Goal: Information Seeking & Learning: Learn about a topic

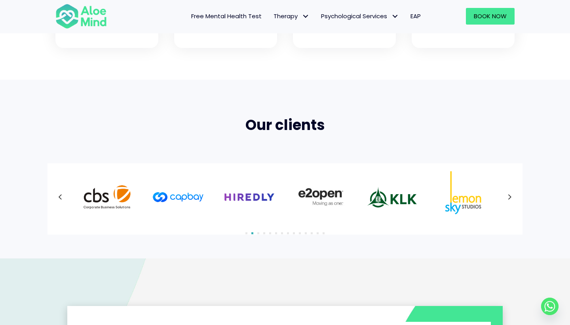
scroll to position [444, 0]
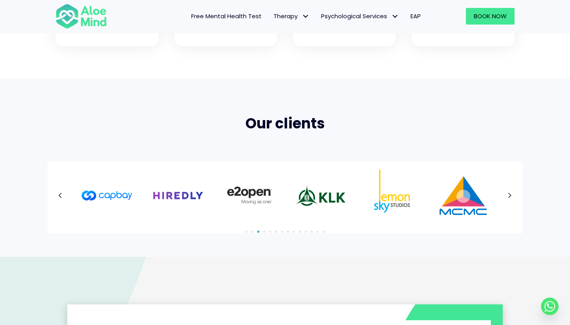
click at [511, 195] on icon at bounding box center [510, 195] width 4 height 10
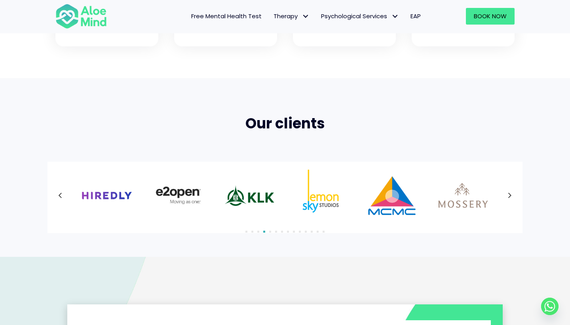
click at [511, 195] on div at bounding box center [284, 194] width 459 height 51
click at [511, 195] on icon at bounding box center [510, 195] width 4 height 10
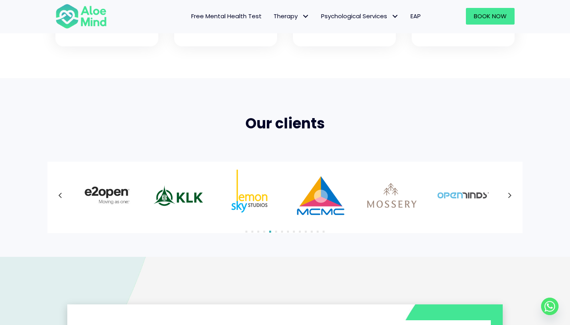
click at [510, 195] on div at bounding box center [284, 194] width 459 height 51
click at [510, 195] on icon at bounding box center [510, 195] width 4 height 10
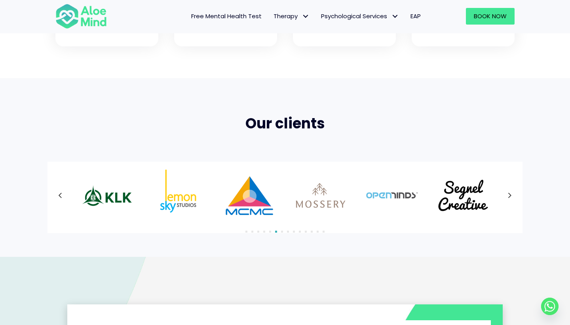
click at [510, 195] on div at bounding box center [284, 194] width 459 height 51
click at [510, 195] on icon at bounding box center [510, 195] width 4 height 10
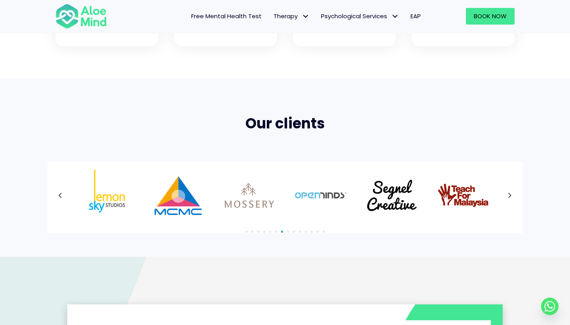
click at [510, 195] on div at bounding box center [284, 194] width 459 height 51
click at [510, 195] on icon at bounding box center [510, 195] width 4 height 10
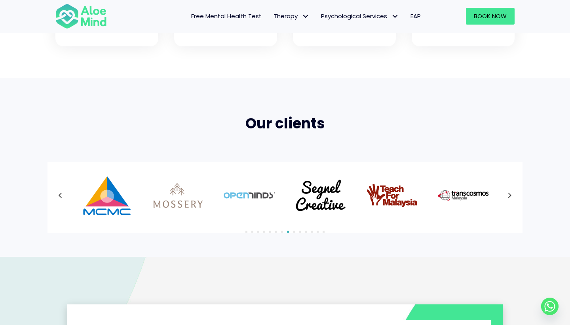
click at [510, 195] on div at bounding box center [284, 194] width 459 height 51
click at [510, 195] on icon at bounding box center [510, 195] width 4 height 10
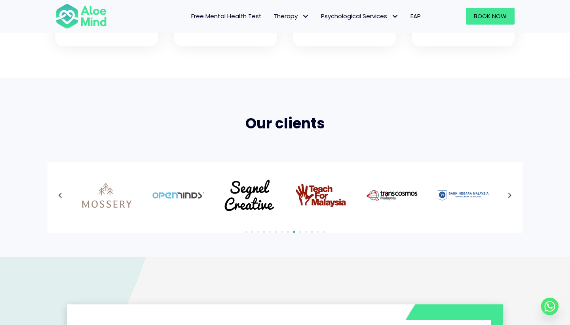
click at [510, 195] on div at bounding box center [284, 194] width 459 height 51
click at [510, 195] on icon at bounding box center [510, 195] width 4 height 10
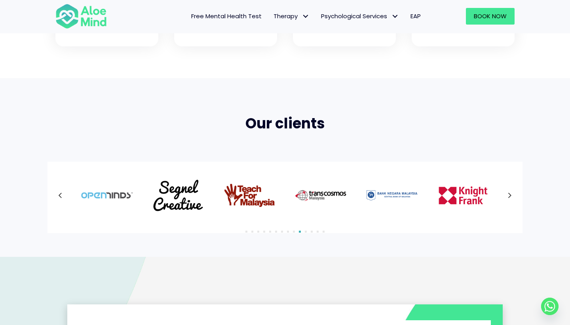
click at [510, 195] on div at bounding box center [284, 194] width 459 height 51
click at [510, 195] on icon at bounding box center [510, 195] width 4 height 10
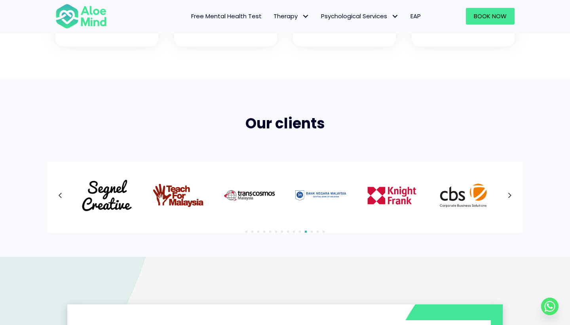
click at [510, 195] on div at bounding box center [284, 194] width 459 height 51
click at [510, 195] on icon at bounding box center [510, 195] width 4 height 10
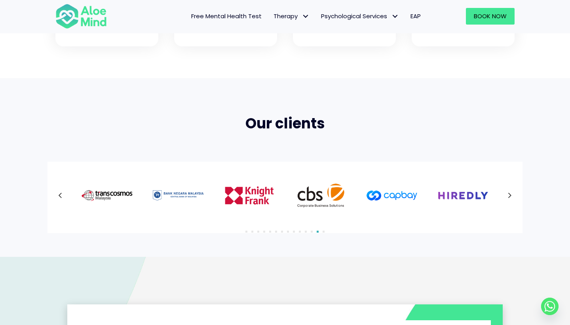
click at [509, 193] on icon at bounding box center [510, 195] width 4 height 10
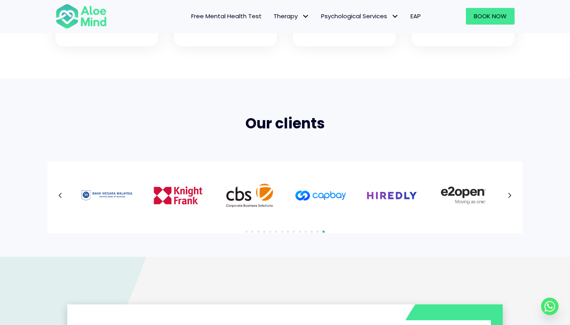
click at [509, 193] on div at bounding box center [284, 194] width 459 height 51
click at [509, 193] on icon at bounding box center [510, 195] width 4 height 10
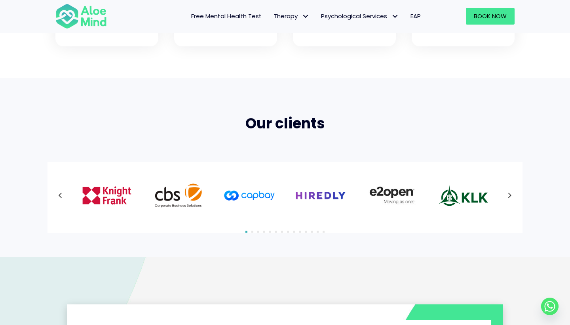
click at [509, 193] on div at bounding box center [284, 194] width 459 height 51
click at [509, 193] on icon at bounding box center [510, 195] width 4 height 10
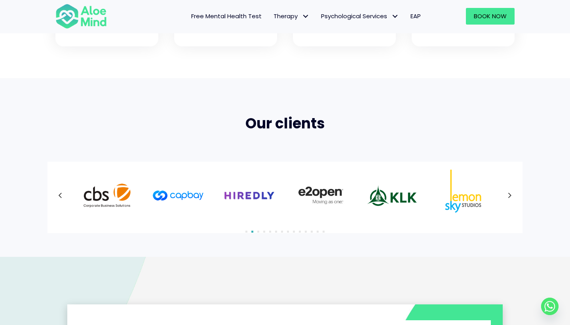
click at [509, 193] on div at bounding box center [284, 194] width 459 height 51
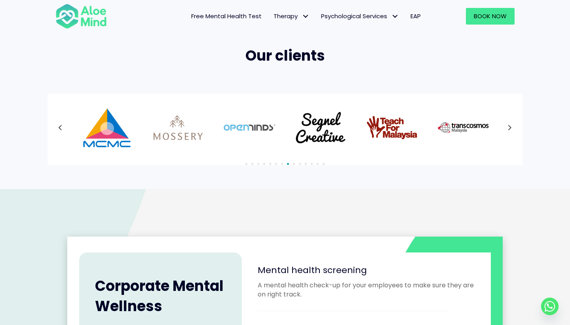
scroll to position [513, 0]
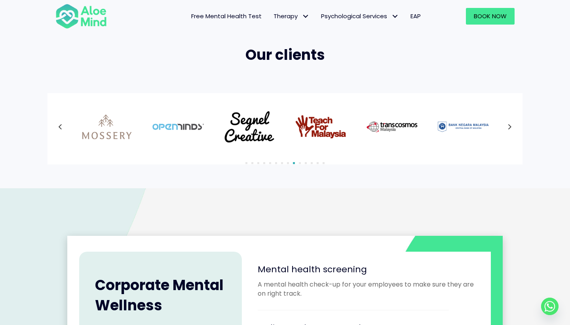
click at [509, 125] on icon at bounding box center [510, 127] width 4 height 10
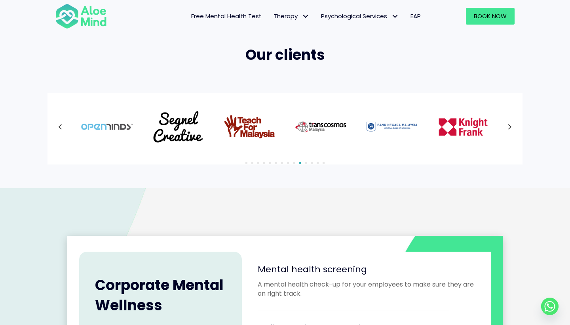
click at [509, 125] on div at bounding box center [284, 126] width 459 height 51
click at [509, 125] on icon at bounding box center [510, 127] width 4 height 10
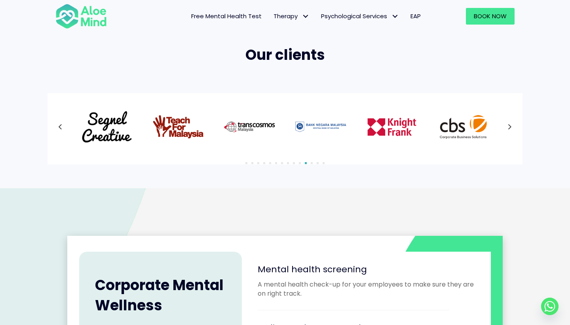
click at [509, 125] on div at bounding box center [284, 126] width 459 height 51
click at [509, 125] on icon at bounding box center [510, 127] width 4 height 10
click at [509, 125] on div at bounding box center [284, 126] width 459 height 51
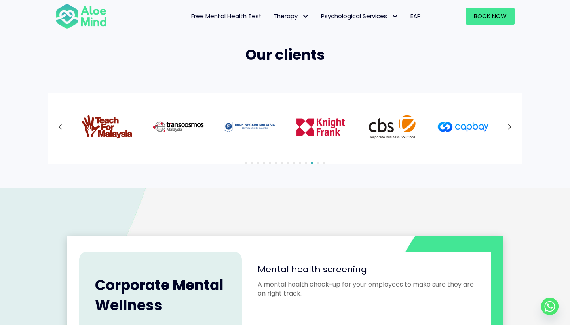
click at [509, 125] on div at bounding box center [284, 126] width 459 height 51
click at [509, 125] on icon at bounding box center [510, 127] width 4 height 10
click at [509, 125] on div at bounding box center [284, 126] width 459 height 51
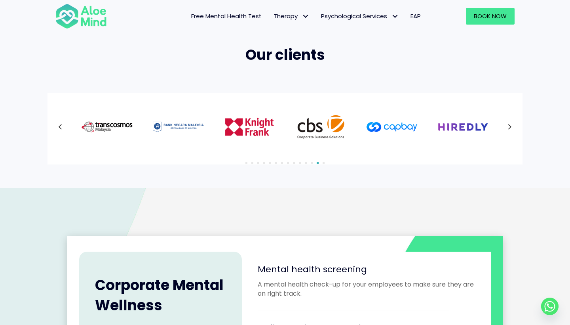
click at [509, 125] on div at bounding box center [284, 126] width 459 height 51
click at [509, 125] on icon at bounding box center [510, 127] width 4 height 10
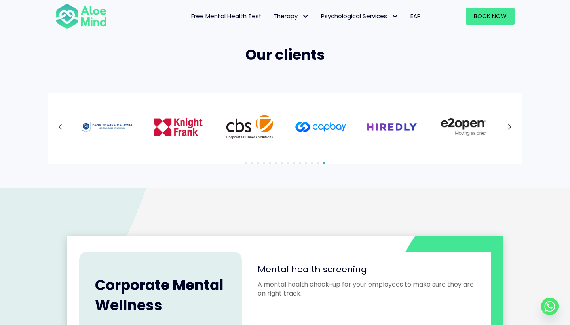
click at [509, 125] on div at bounding box center [284, 126] width 459 height 51
click at [509, 125] on icon at bounding box center [510, 127] width 4 height 10
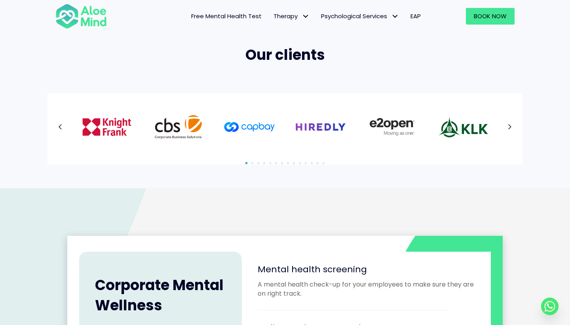
click at [509, 125] on icon at bounding box center [510, 127] width 4 height 10
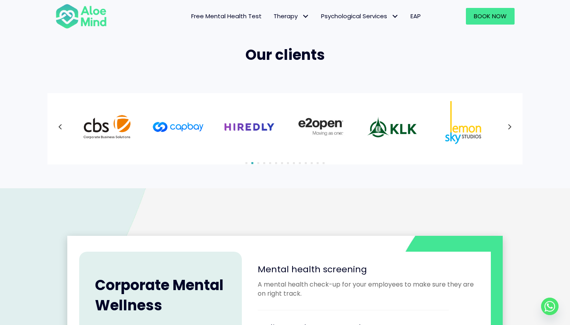
click at [509, 125] on icon at bounding box center [510, 127] width 4 height 10
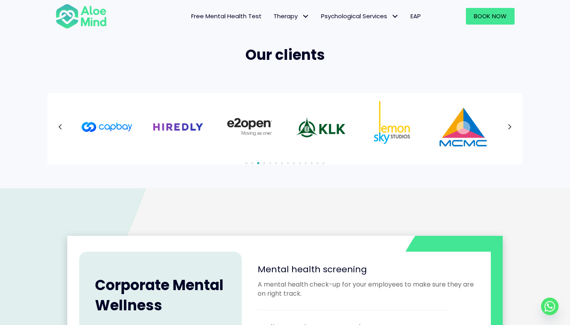
click at [509, 125] on div at bounding box center [284, 126] width 459 height 51
click at [509, 125] on icon at bounding box center [510, 127] width 4 height 10
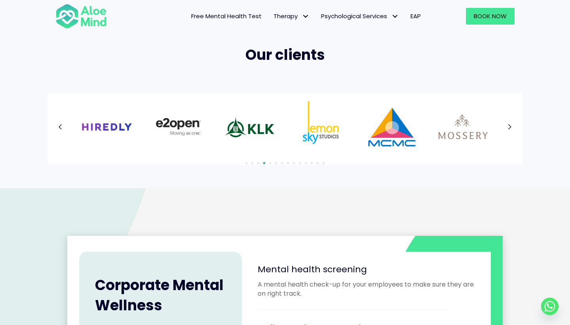
click at [509, 125] on icon at bounding box center [510, 127] width 4 height 10
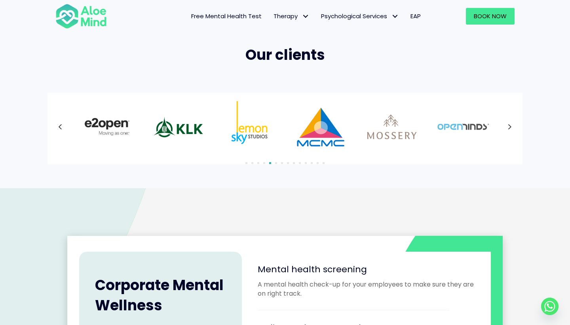
click at [509, 125] on icon at bounding box center [510, 127] width 4 height 10
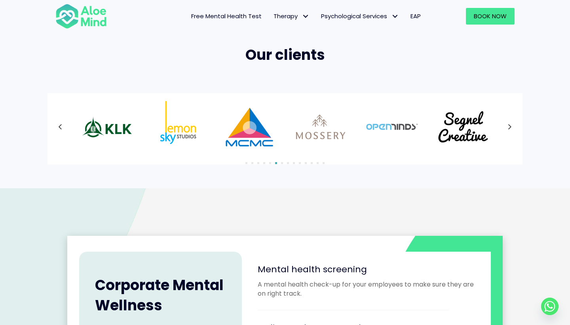
click at [509, 125] on div at bounding box center [284, 126] width 459 height 51
click at [509, 125] on icon at bounding box center [510, 127] width 4 height 10
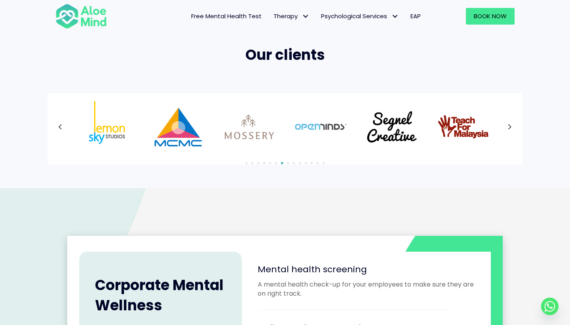
click at [509, 125] on div at bounding box center [284, 126] width 459 height 51
click at [509, 125] on icon at bounding box center [510, 127] width 4 height 10
click at [509, 125] on div at bounding box center [284, 126] width 459 height 51
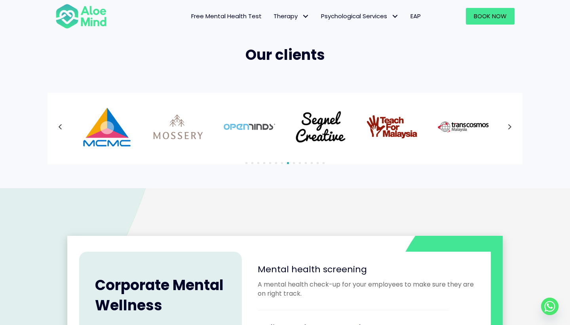
click at [509, 125] on div at bounding box center [284, 126] width 459 height 51
click at [509, 125] on icon at bounding box center [510, 127] width 4 height 10
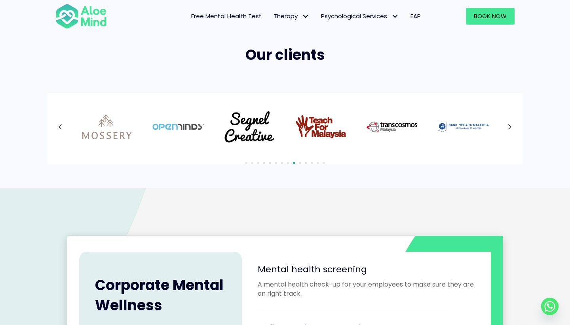
click at [509, 125] on div at bounding box center [284, 126] width 459 height 51
click at [509, 125] on icon at bounding box center [510, 127] width 4 height 10
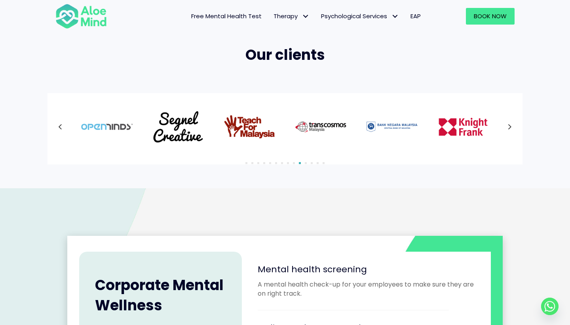
click at [509, 125] on div at bounding box center [284, 126] width 459 height 51
click at [509, 125] on icon at bounding box center [510, 127] width 4 height 10
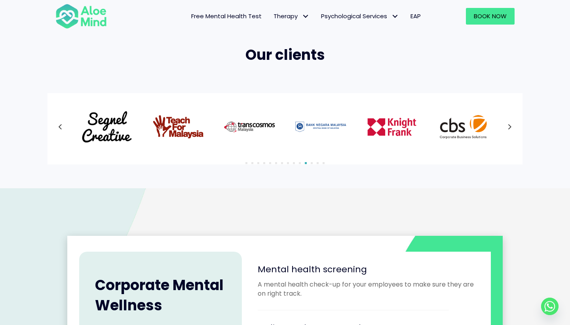
click at [509, 125] on div at bounding box center [284, 126] width 459 height 51
click at [509, 125] on icon at bounding box center [510, 127] width 4 height 10
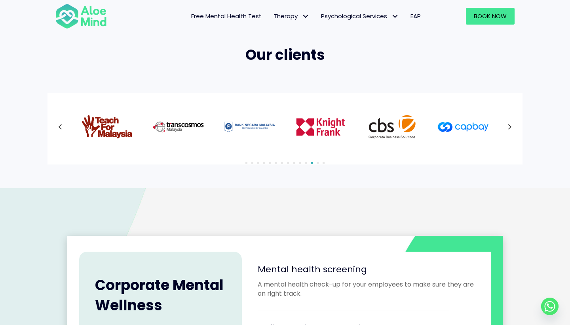
click at [509, 125] on div at bounding box center [284, 126] width 459 height 51
click at [509, 125] on icon at bounding box center [510, 127] width 4 height 10
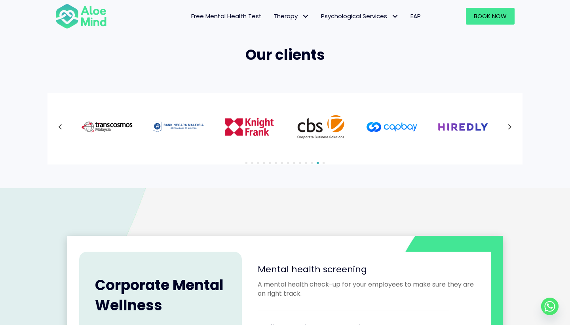
click at [509, 125] on div at bounding box center [284, 126] width 459 height 51
click at [510, 127] on icon at bounding box center [510, 127] width 4 height 10
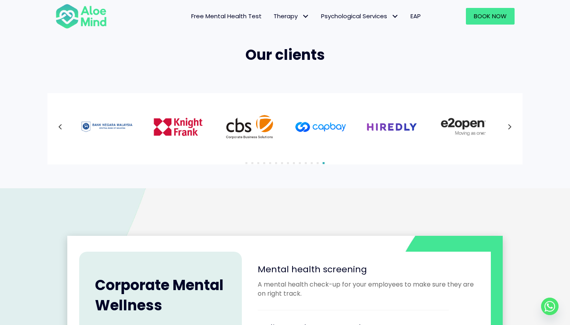
drag, startPoint x: 295, startPoint y: 135, endPoint x: 300, endPoint y: 135, distance: 4.4
click at [512, 128] on button "Next" at bounding box center [510, 127] width 14 height 14
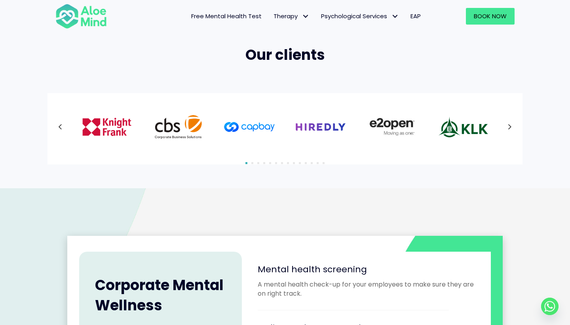
click at [512, 128] on button "Next" at bounding box center [510, 127] width 14 height 14
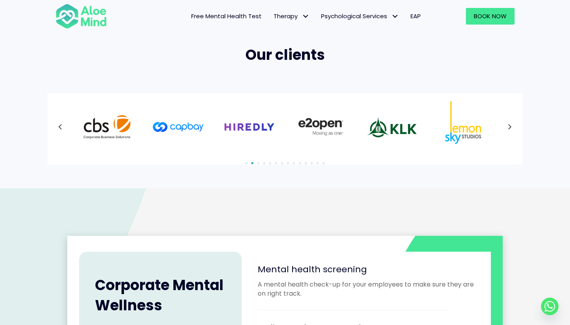
click at [512, 128] on div at bounding box center [284, 126] width 459 height 51
click at [512, 128] on button "Next" at bounding box center [510, 127] width 14 height 14
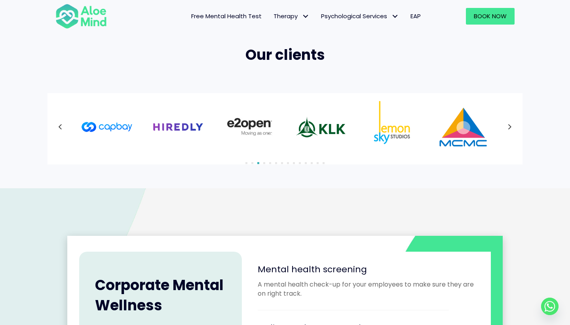
click at [512, 128] on div at bounding box center [284, 126] width 459 height 51
click at [512, 128] on button "Next" at bounding box center [510, 127] width 14 height 14
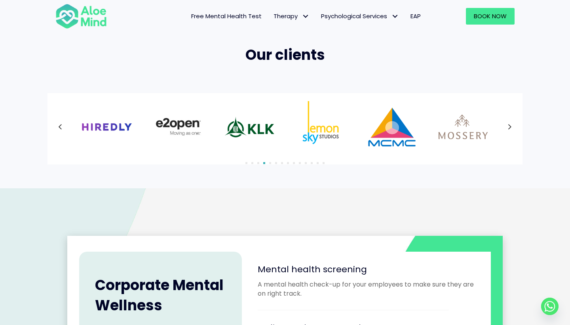
click at [512, 128] on div at bounding box center [284, 126] width 459 height 51
click at [512, 128] on button "Next" at bounding box center [510, 127] width 14 height 14
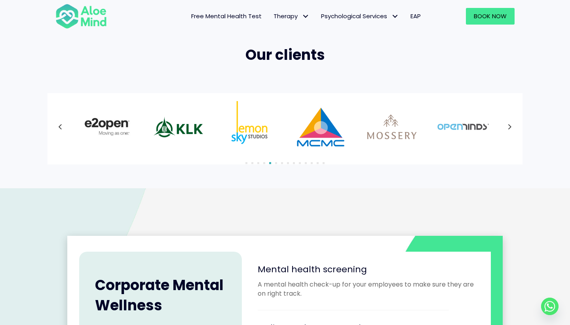
click at [512, 128] on button "Next" at bounding box center [510, 127] width 14 height 14
click at [512, 128] on div at bounding box center [284, 126] width 459 height 51
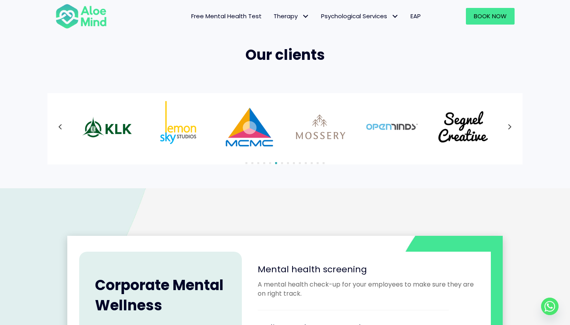
click at [512, 128] on div at bounding box center [284, 126] width 459 height 51
click at [512, 128] on button "Next" at bounding box center [510, 127] width 14 height 14
click at [512, 128] on div at bounding box center [284, 126] width 459 height 51
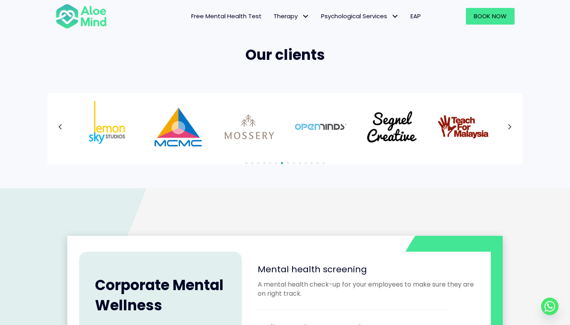
click at [512, 128] on div at bounding box center [284, 126] width 459 height 51
click at [512, 128] on button "Next" at bounding box center [510, 127] width 14 height 14
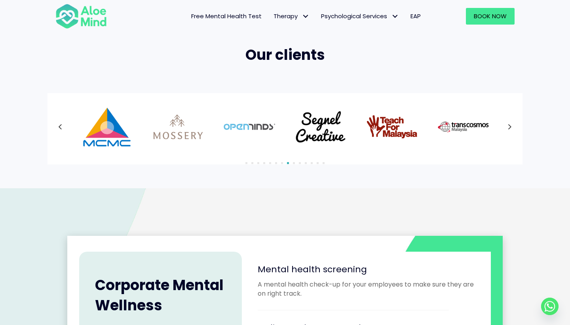
click at [512, 128] on div at bounding box center [284, 126] width 459 height 51
click at [512, 128] on button "Next" at bounding box center [510, 127] width 14 height 14
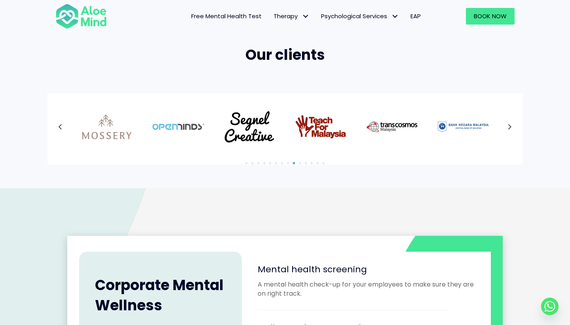
click at [512, 128] on div at bounding box center [284, 126] width 459 height 51
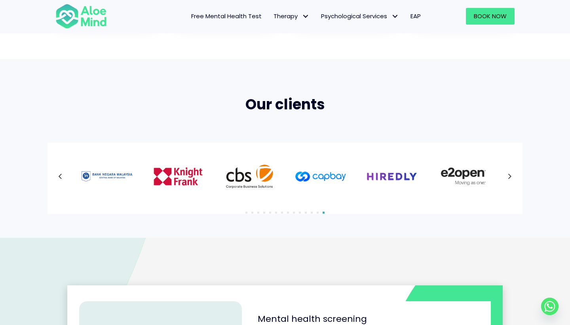
scroll to position [463, 0]
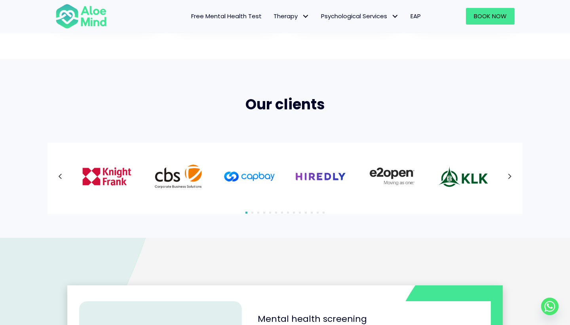
click at [512, 177] on icon at bounding box center [510, 176] width 4 height 10
click at [512, 177] on div at bounding box center [284, 175] width 459 height 51
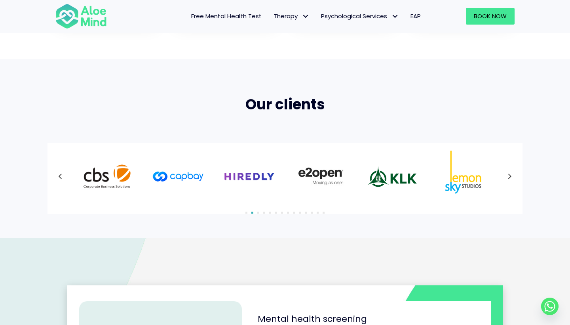
click at [512, 177] on div at bounding box center [284, 175] width 459 height 51
click at [512, 177] on icon at bounding box center [510, 176] width 4 height 10
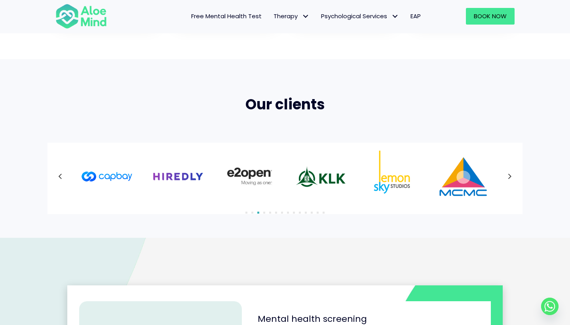
click at [512, 177] on div at bounding box center [284, 175] width 459 height 51
click at [512, 177] on icon at bounding box center [510, 176] width 4 height 10
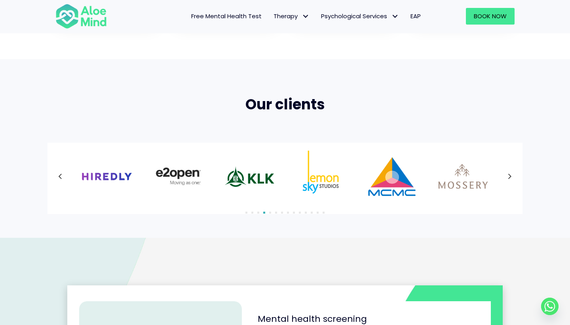
click at [512, 177] on div at bounding box center [284, 175] width 459 height 51
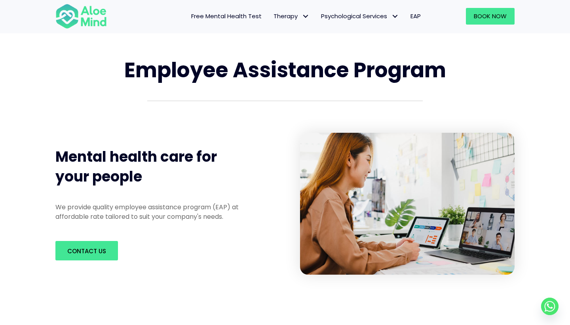
scroll to position [20, 0]
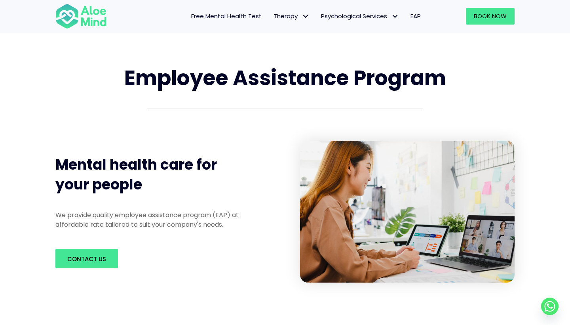
click at [416, 20] on span "EAP" at bounding box center [416, 16] width 10 height 8
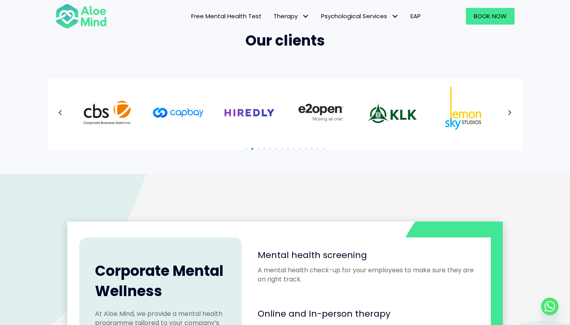
scroll to position [504, 0]
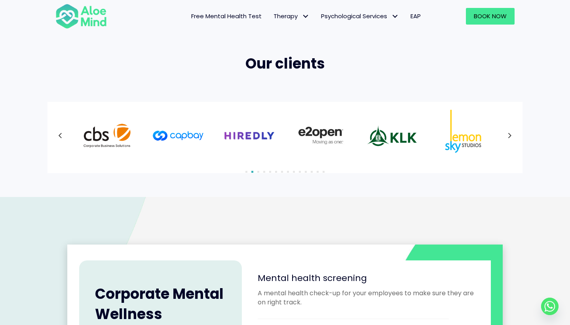
click at [509, 134] on icon at bounding box center [510, 135] width 4 height 10
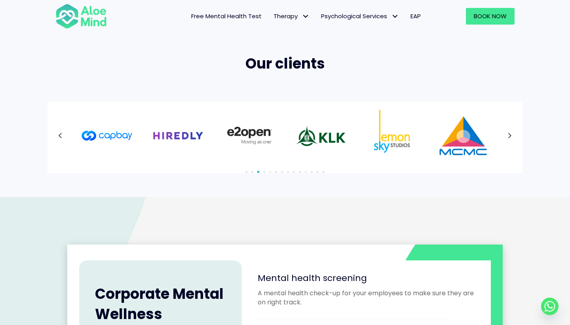
click at [509, 134] on div at bounding box center [284, 135] width 459 height 51
click at [509, 134] on icon at bounding box center [510, 135] width 4 height 10
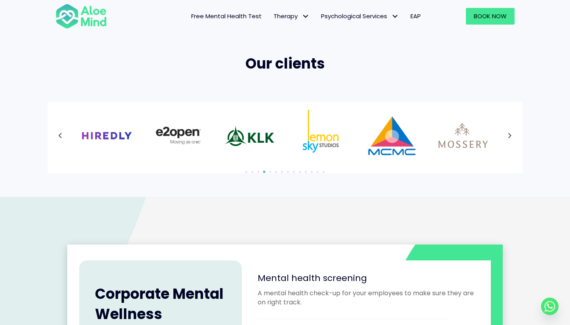
click at [509, 134] on div at bounding box center [284, 135] width 459 height 51
click at [509, 134] on icon at bounding box center [510, 135] width 4 height 10
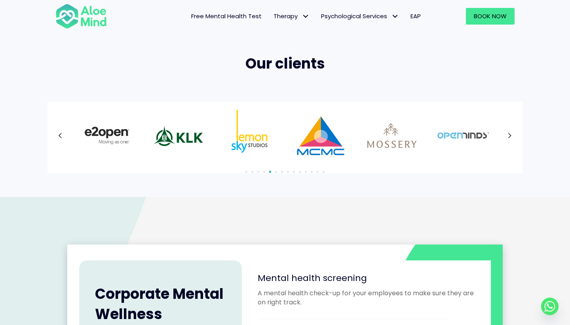
click at [509, 134] on div at bounding box center [284, 135] width 459 height 51
click at [509, 134] on icon at bounding box center [510, 135] width 4 height 10
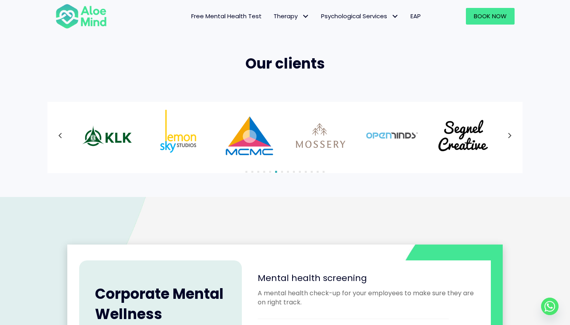
click at [509, 134] on icon at bounding box center [510, 135] width 4 height 10
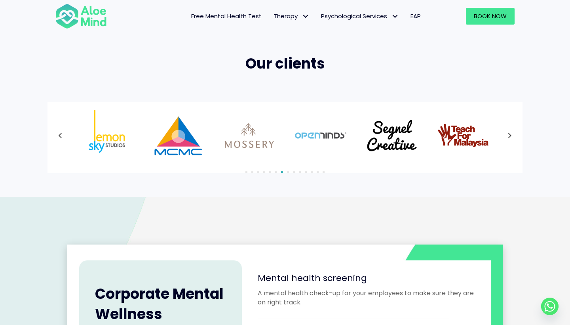
click at [509, 134] on div at bounding box center [284, 135] width 459 height 51
click at [509, 134] on icon at bounding box center [510, 135] width 4 height 10
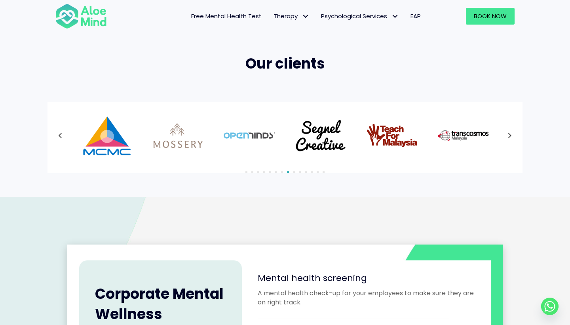
click at [509, 134] on div at bounding box center [284, 135] width 459 height 51
click at [509, 134] on icon at bounding box center [510, 135] width 4 height 10
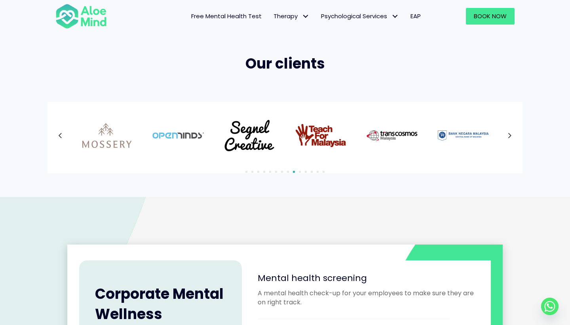
click at [509, 134] on div at bounding box center [284, 135] width 459 height 51
click at [509, 134] on icon at bounding box center [510, 135] width 4 height 10
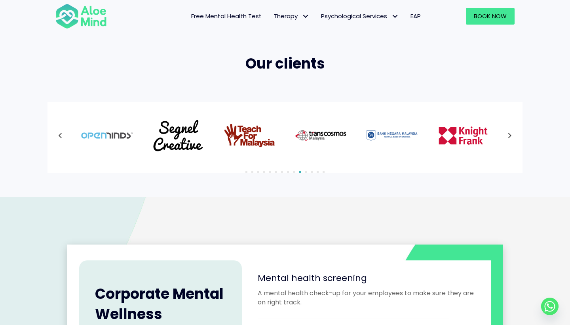
click at [509, 134] on icon at bounding box center [510, 135] width 4 height 10
click at [509, 134] on div at bounding box center [284, 135] width 459 height 51
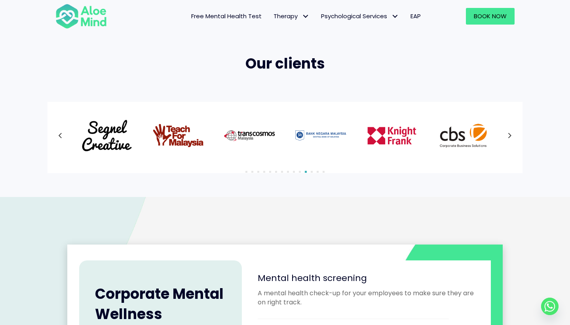
click at [509, 134] on div at bounding box center [284, 135] width 459 height 51
click at [509, 134] on icon at bounding box center [510, 135] width 4 height 10
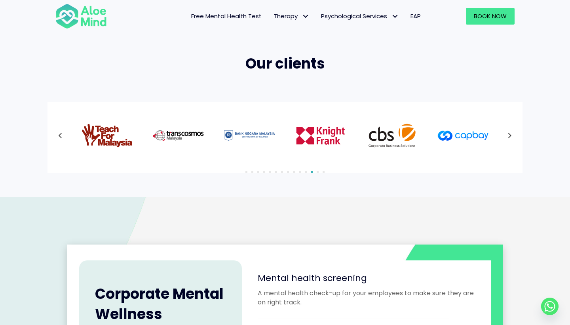
click at [509, 134] on div at bounding box center [284, 135] width 459 height 51
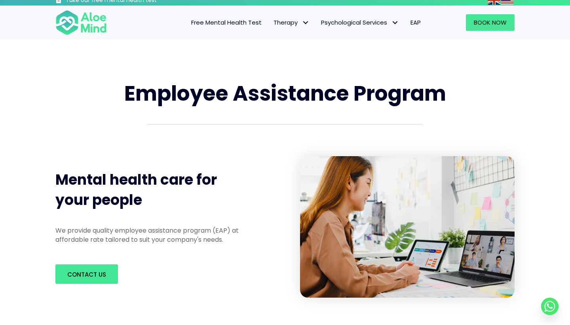
scroll to position [5, 0]
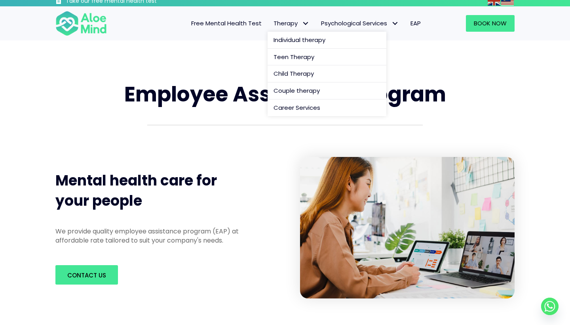
click at [300, 26] on span "Therapy: submenu" at bounding box center [305, 23] width 11 height 11
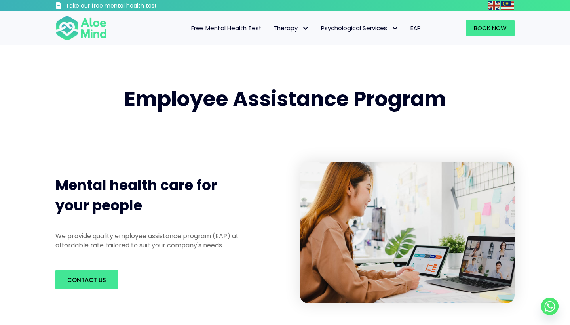
click at [82, 29] on img at bounding box center [80, 28] width 51 height 26
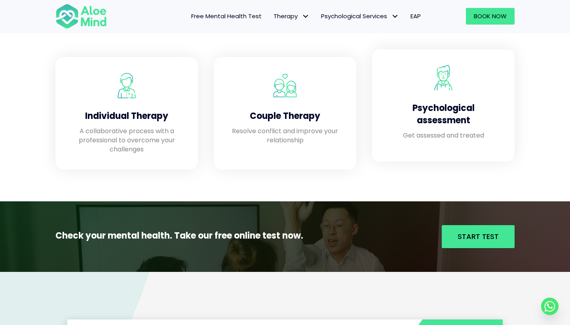
scroll to position [702, 0]
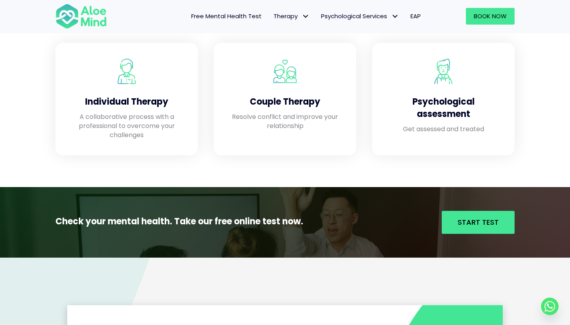
click at [417, 13] on span "EAP" at bounding box center [416, 16] width 10 height 8
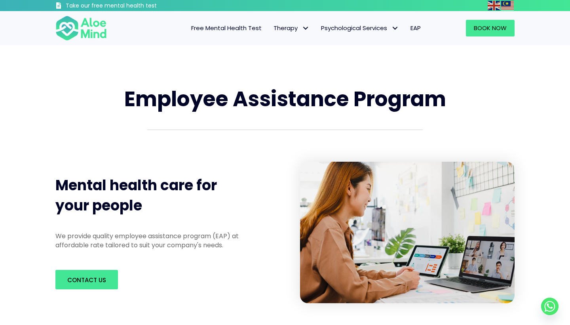
click at [416, 23] on link "EAP" at bounding box center [416, 28] width 22 height 17
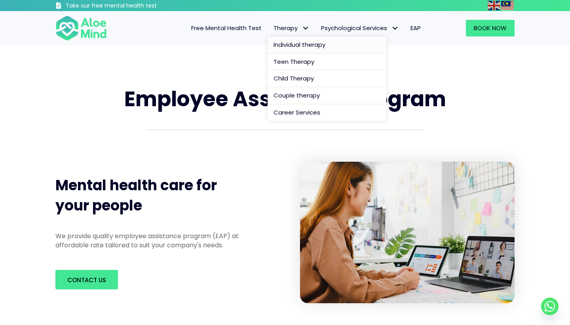
click at [295, 38] on link "Individual therapy" at bounding box center [327, 44] width 119 height 17
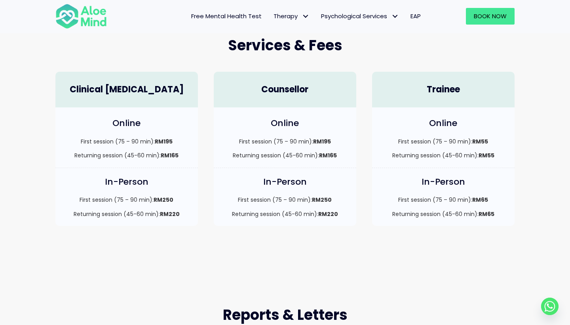
scroll to position [156, 0]
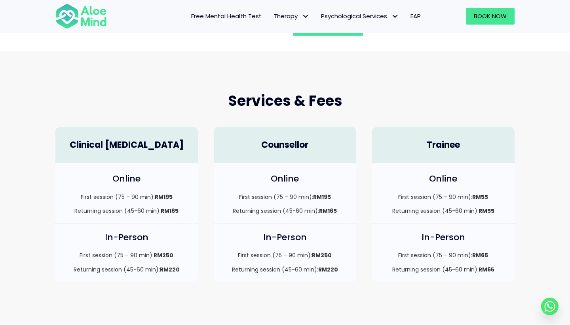
click at [301, 148] on h4 "Counsellor" at bounding box center [285, 145] width 127 height 12
click at [280, 154] on div "Counsellor" at bounding box center [285, 145] width 143 height 36
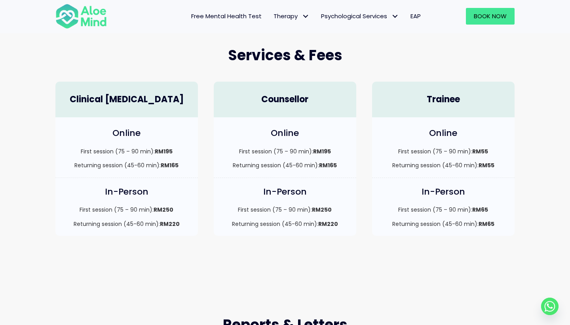
scroll to position [200, 0]
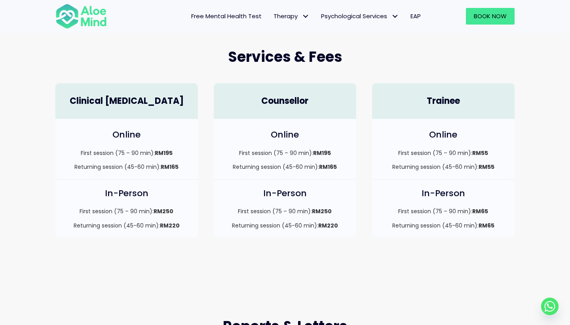
click at [285, 211] on p "First session (75 – 90 min): RM250" at bounding box center [285, 211] width 127 height 8
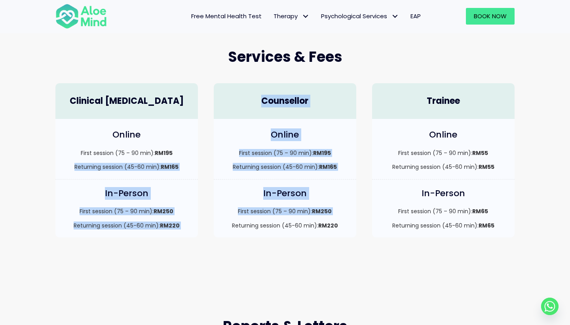
drag, startPoint x: 348, startPoint y: 216, endPoint x: 176, endPoint y: 150, distance: 184.3
click at [178, 151] on div "Clinical [MEDICAL_DATA] Online First session (75 – 90 min): RM195 Returning ses…" at bounding box center [285, 160] width 475 height 170
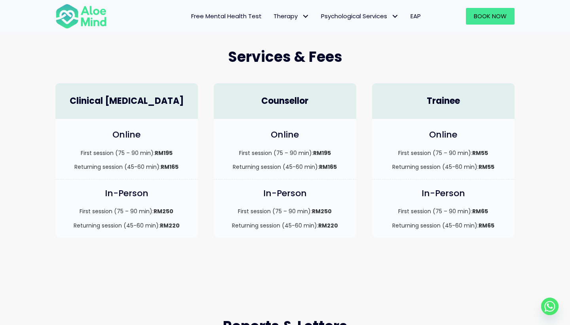
click at [138, 130] on h4 "Online" at bounding box center [126, 135] width 127 height 12
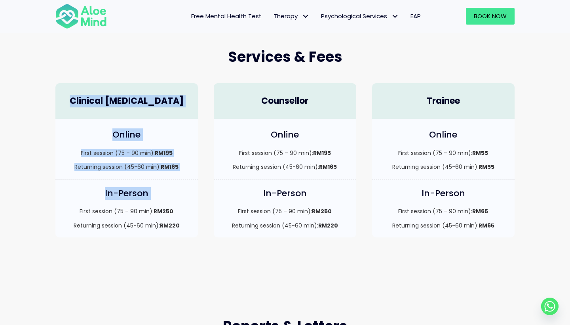
drag, startPoint x: 79, startPoint y: 97, endPoint x: 171, endPoint y: 195, distance: 135.0
click at [173, 200] on div "Clinical [MEDICAL_DATA] Online First session (75 – 90 min): RM195 Returning ses…" at bounding box center [127, 160] width 158 height 170
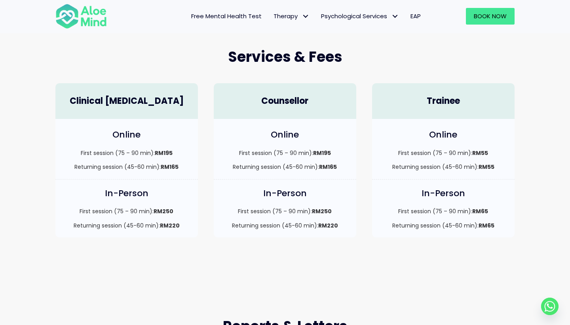
click at [179, 217] on div "First session (75 – 90 min): RM250 Returning session (45-60 min): RM220" at bounding box center [126, 218] width 127 height 22
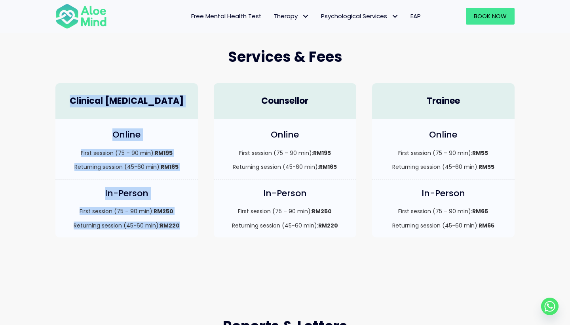
drag, startPoint x: 183, startPoint y: 219, endPoint x: 69, endPoint y: 102, distance: 163.8
click at [69, 102] on div "Clinical [MEDICAL_DATA] Online First session (75 – 90 min): RM195 Returning ses…" at bounding box center [127, 160] width 158 height 170
click at [69, 102] on h4 "Clinical [MEDICAL_DATA]" at bounding box center [126, 101] width 127 height 12
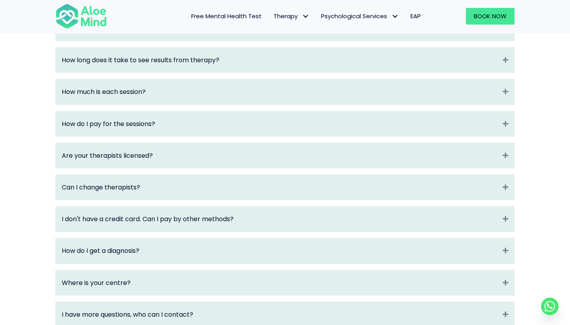
scroll to position [984, 0]
click at [158, 165] on div "Are your therapists licensed? Expand" at bounding box center [285, 155] width 459 height 25
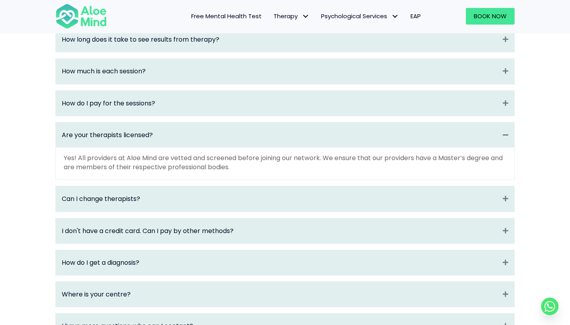
scroll to position [1007, 0]
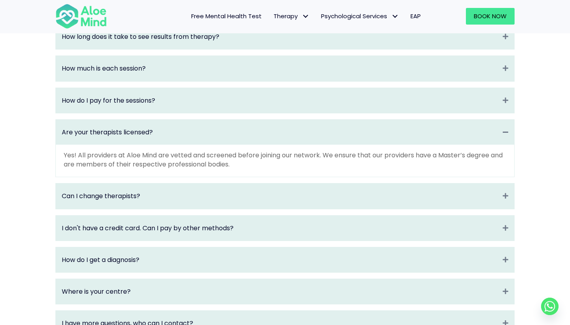
click at [190, 204] on div "Can I change therapists? Expand" at bounding box center [285, 195] width 459 height 25
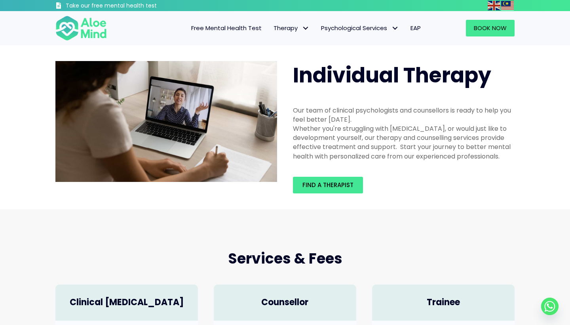
scroll to position [0, 0]
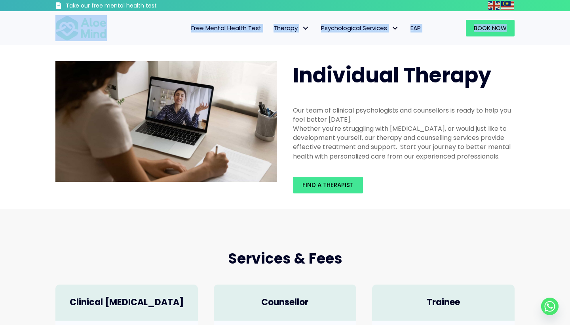
drag, startPoint x: 122, startPoint y: 46, endPoint x: 59, endPoint y: 17, distance: 69.5
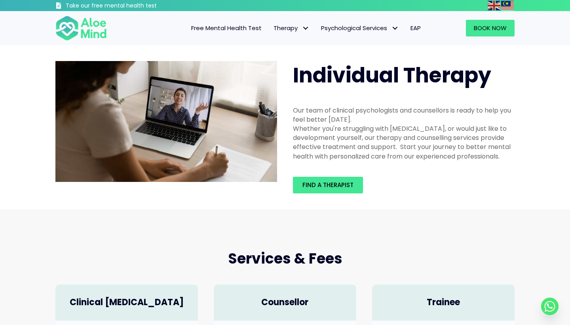
click at [36, 32] on div "Free Mental Health Test Therapy Individual therapy Teen Therapy Child Therapy C…" at bounding box center [285, 28] width 570 height 34
